Goal: Check status

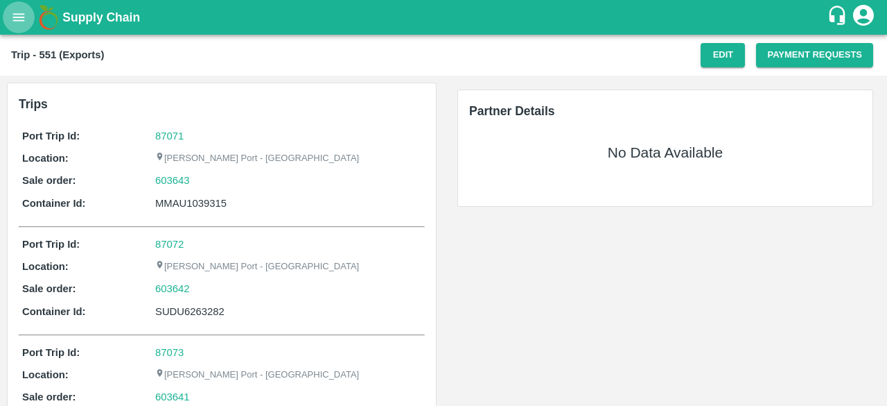
click at [24, 17] on icon "open drawer" at bounding box center [19, 17] width 12 height 8
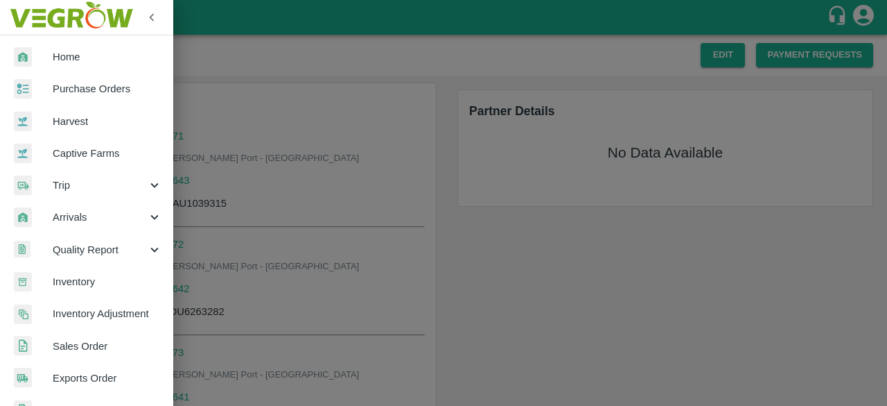
click at [252, 62] on div at bounding box center [443, 203] width 887 height 406
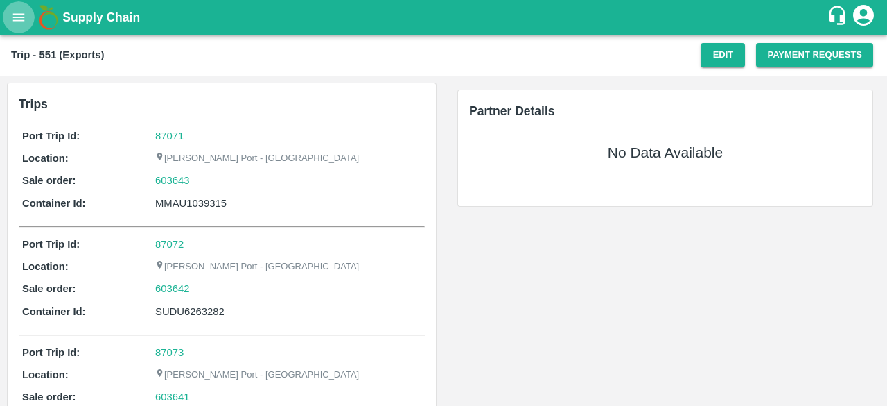
click at [16, 19] on icon "open drawer" at bounding box center [18, 17] width 15 height 15
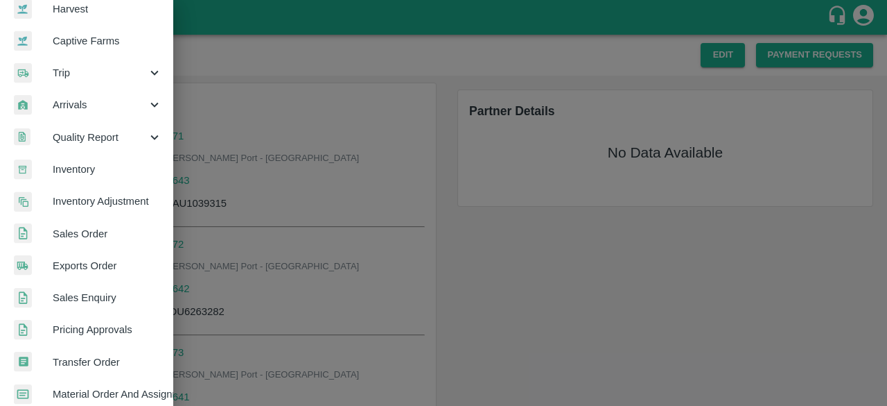
scroll to position [114, 0]
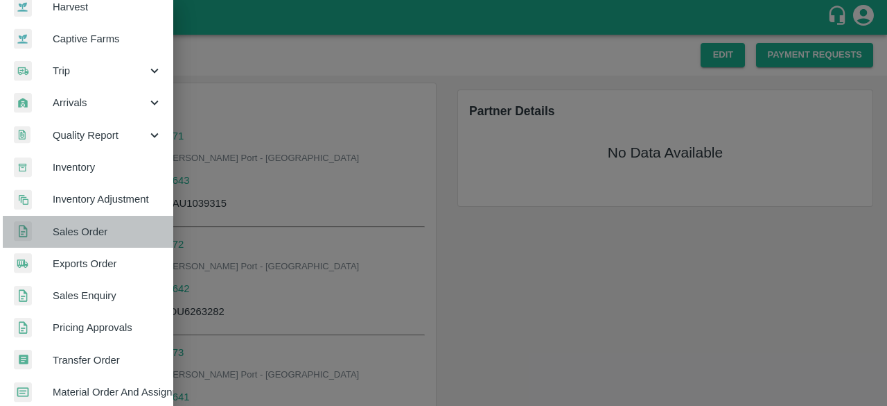
click at [89, 221] on link "Sales Order" at bounding box center [86, 232] width 173 height 32
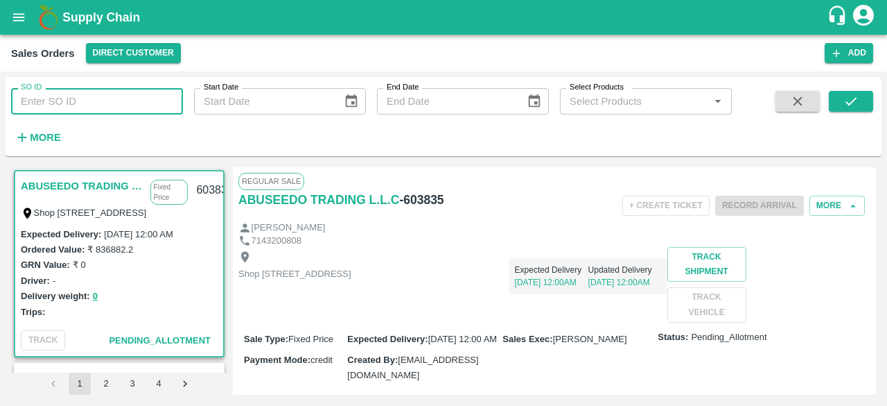
click at [154, 101] on input "SO ID" at bounding box center [97, 101] width 172 height 26
paste input "HLBU9066451"
type input "HLBU9066451"
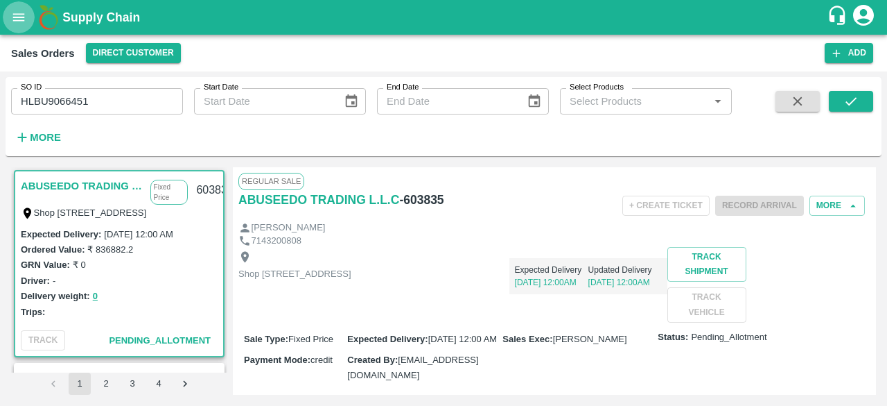
click at [24, 19] on icon "open drawer" at bounding box center [18, 17] width 15 height 15
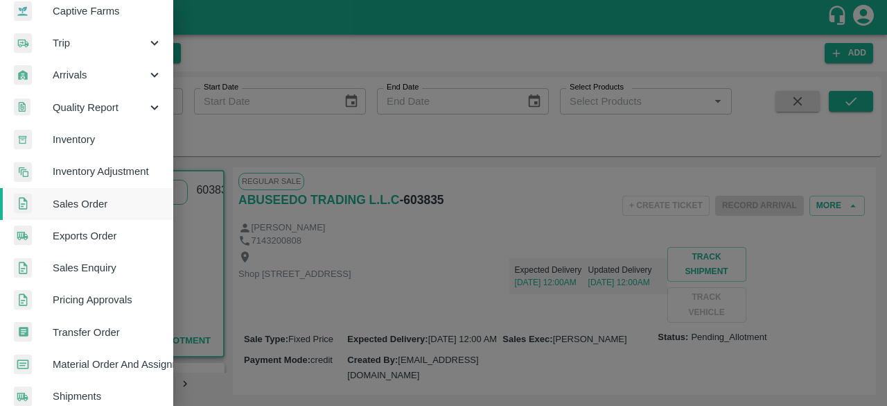
scroll to position [143, 0]
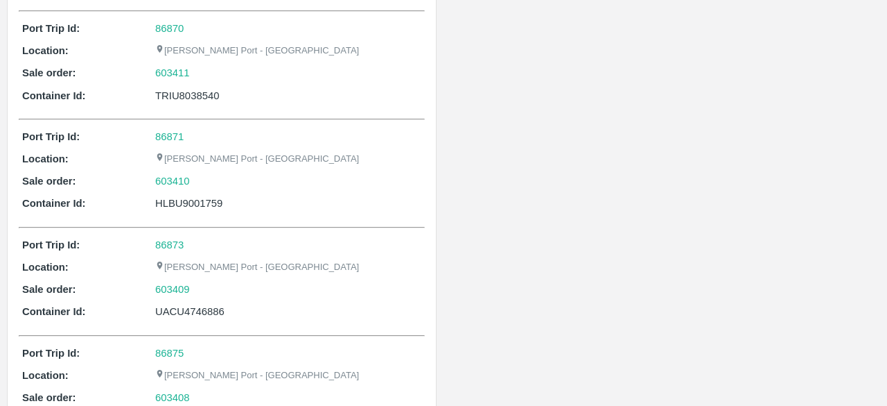
scroll to position [433, 0]
click at [310, 182] on div "603410" at bounding box center [288, 180] width 266 height 15
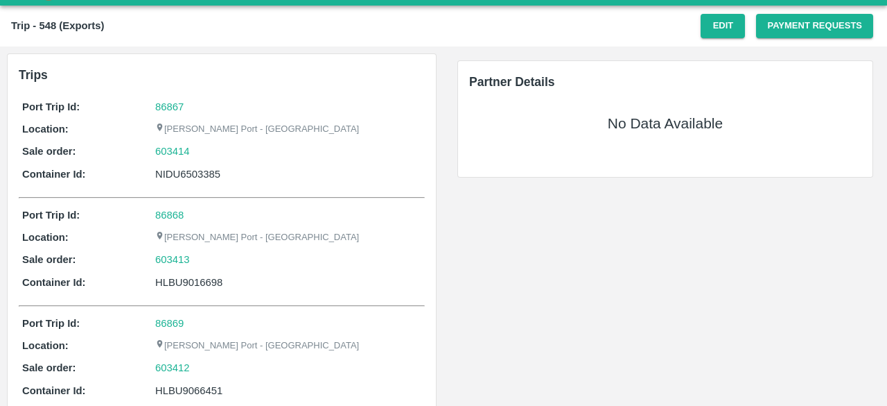
scroll to position [0, 0]
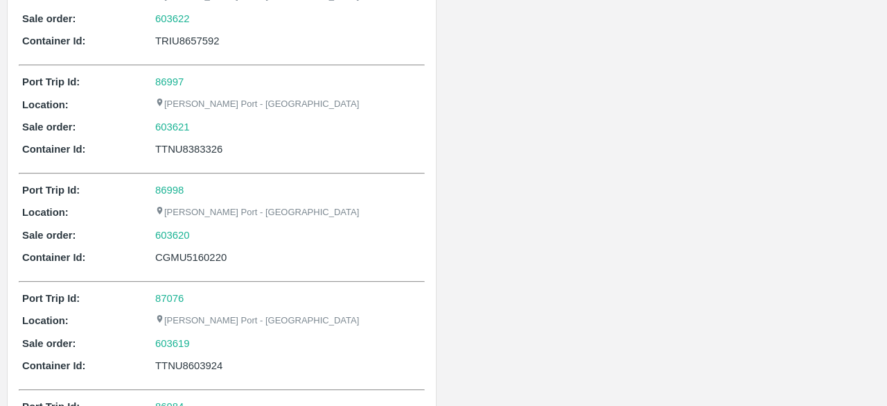
scroll to position [1992, 0]
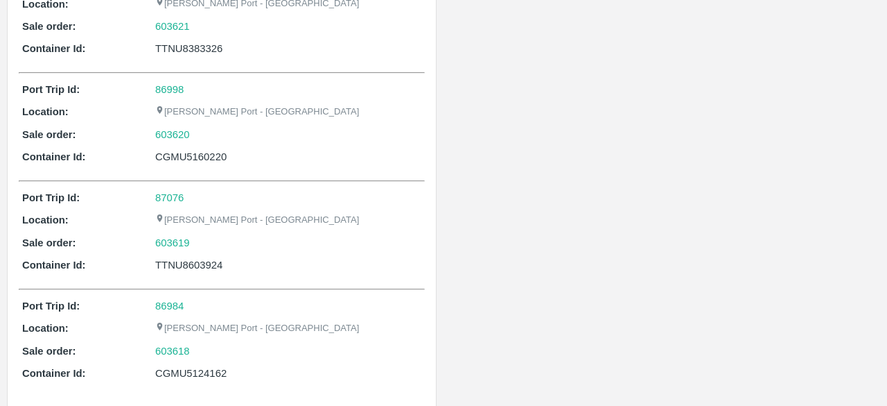
click at [256, 298] on div "86984" at bounding box center [288, 305] width 266 height 15
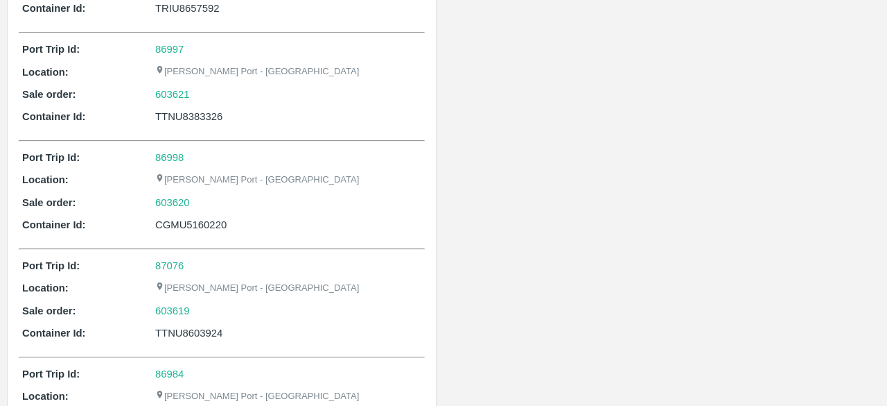
scroll to position [753, 0]
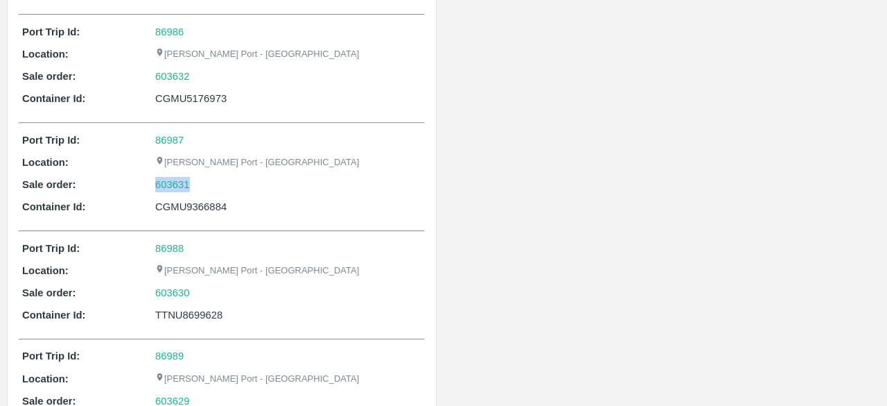
drag, startPoint x: 197, startPoint y: 173, endPoint x: 146, endPoint y: 180, distance: 51.7
click at [146, 180] on div "Sale order: 603631" at bounding box center [221, 184] width 399 height 15
copy div "603631"
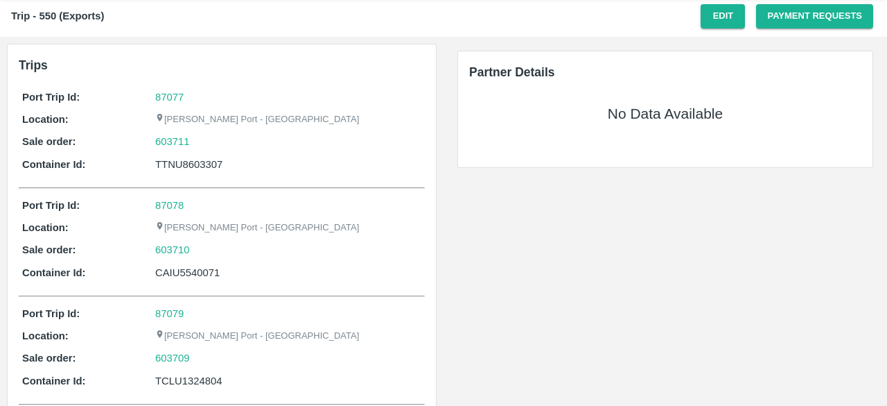
scroll to position [322, 0]
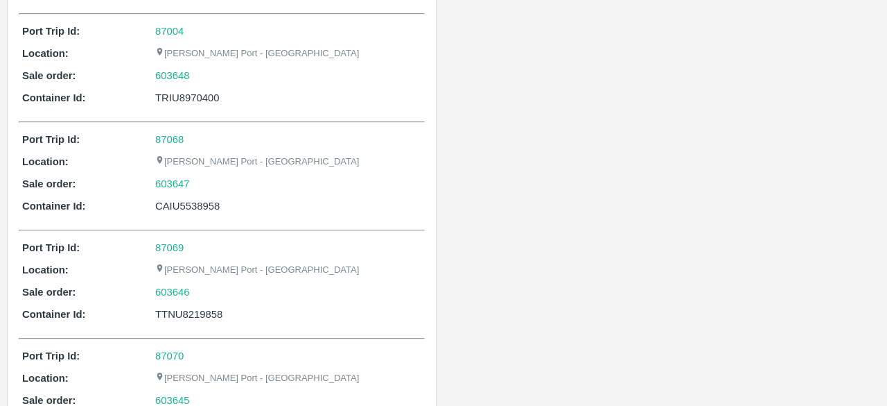
scroll to position [808, 0]
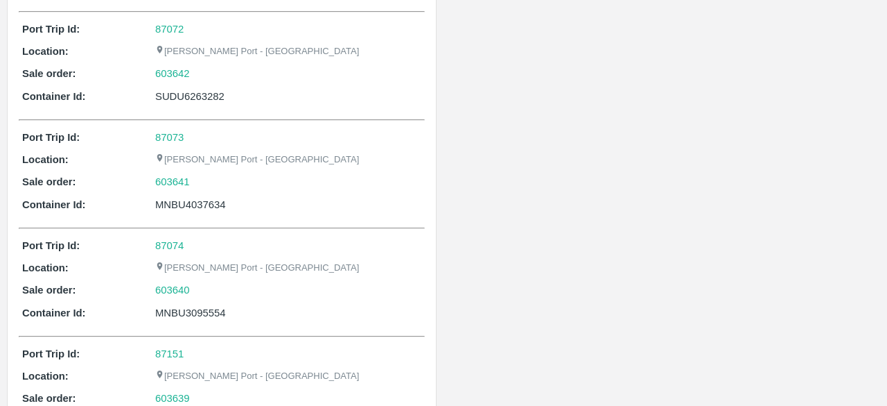
scroll to position [377, 0]
